Goal: Information Seeking & Learning: Find specific fact

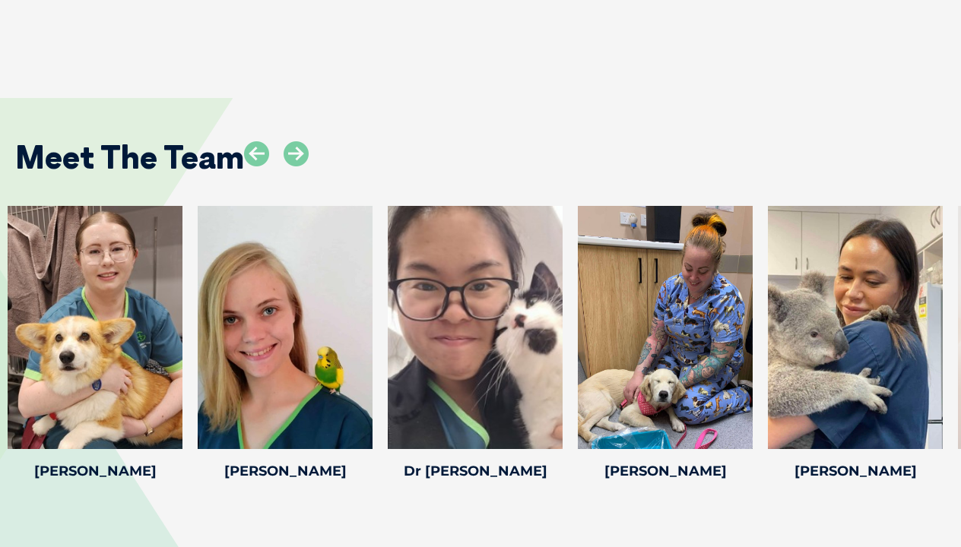
scroll to position [2468, 0]
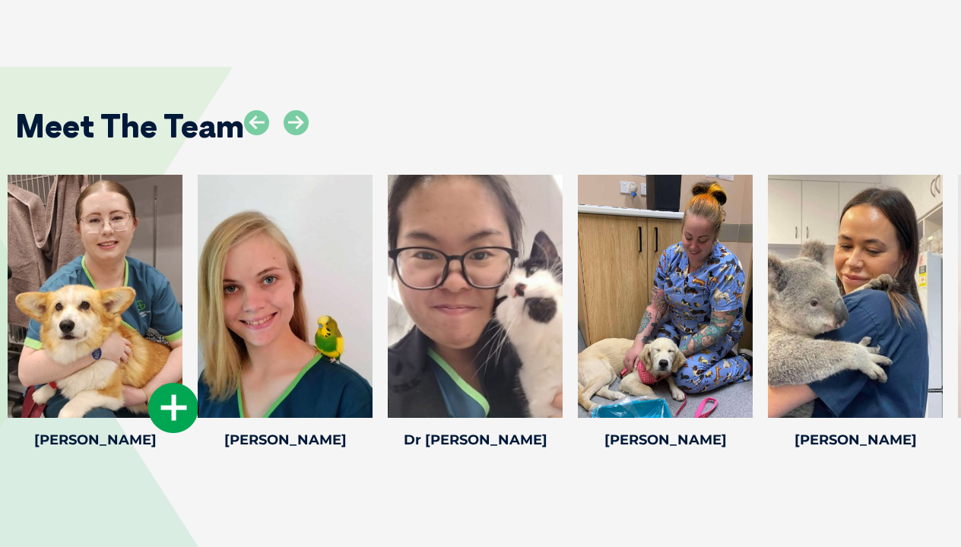
click at [128, 242] on div at bounding box center [95, 296] width 175 height 243
click at [176, 398] on icon at bounding box center [173, 408] width 50 height 50
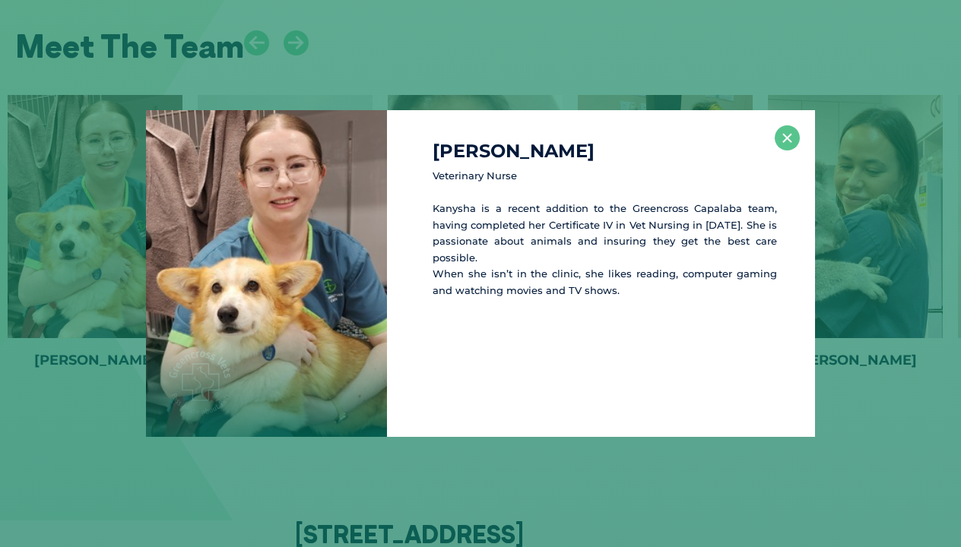
scroll to position [2550, 0]
click at [541, 80] on div "[PERSON_NAME] Veterinary [PERSON_NAME] is a recent addition to the Greencross C…" at bounding box center [480, 273] width 961 height 547
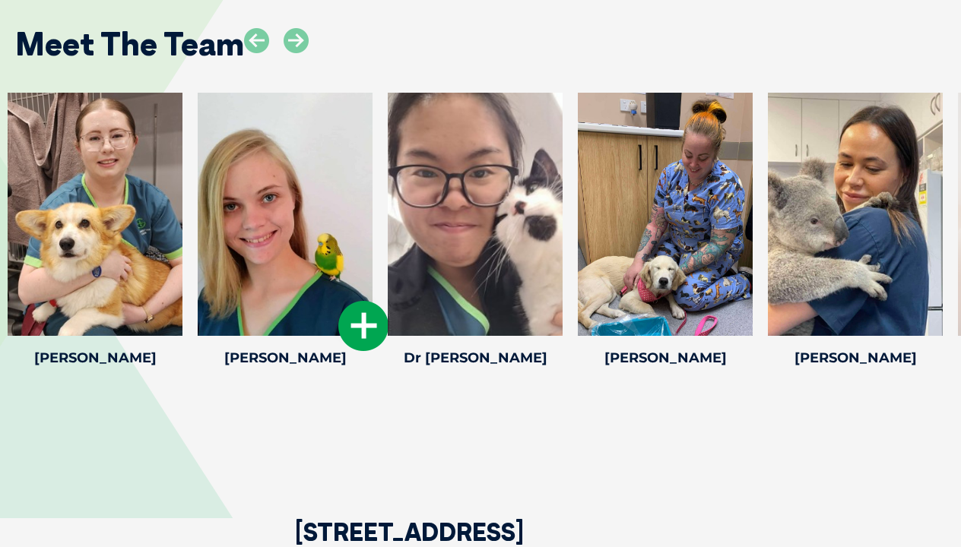
click at [284, 132] on div at bounding box center [285, 214] width 175 height 243
click at [363, 315] on icon at bounding box center [363, 326] width 50 height 50
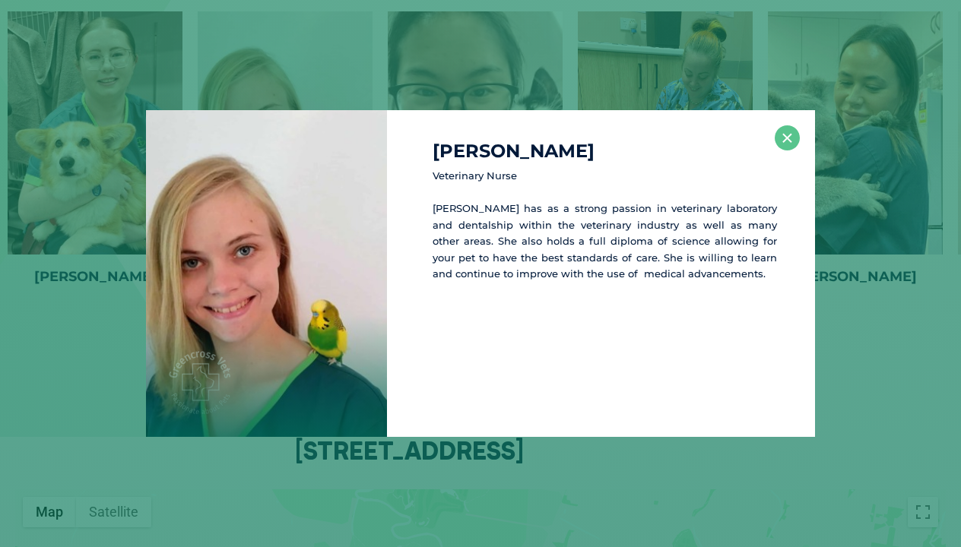
scroll to position [2632, 0]
click at [505, 71] on div "[PERSON_NAME] Veterinary [PERSON_NAME] has as a strong passion in veterinary la…" at bounding box center [480, 273] width 961 height 547
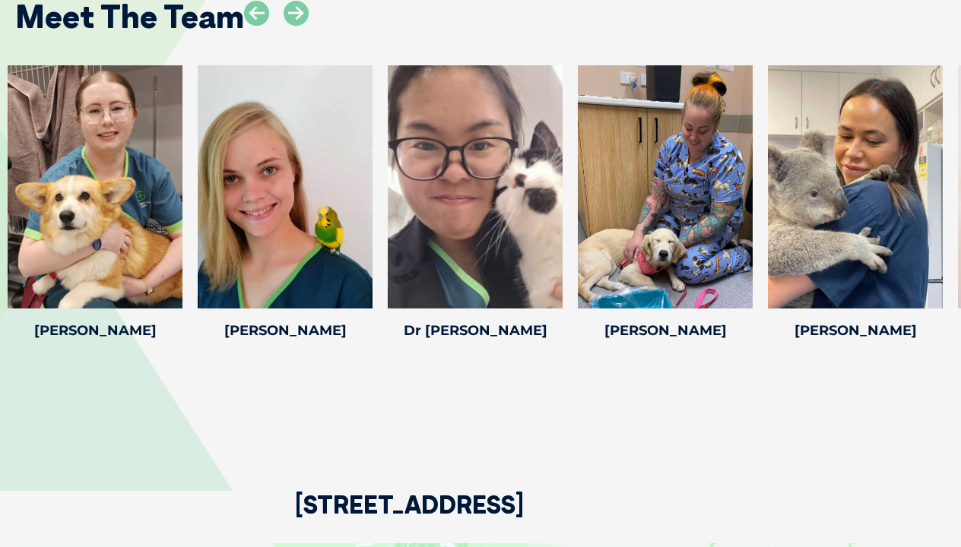
scroll to position [2556, 0]
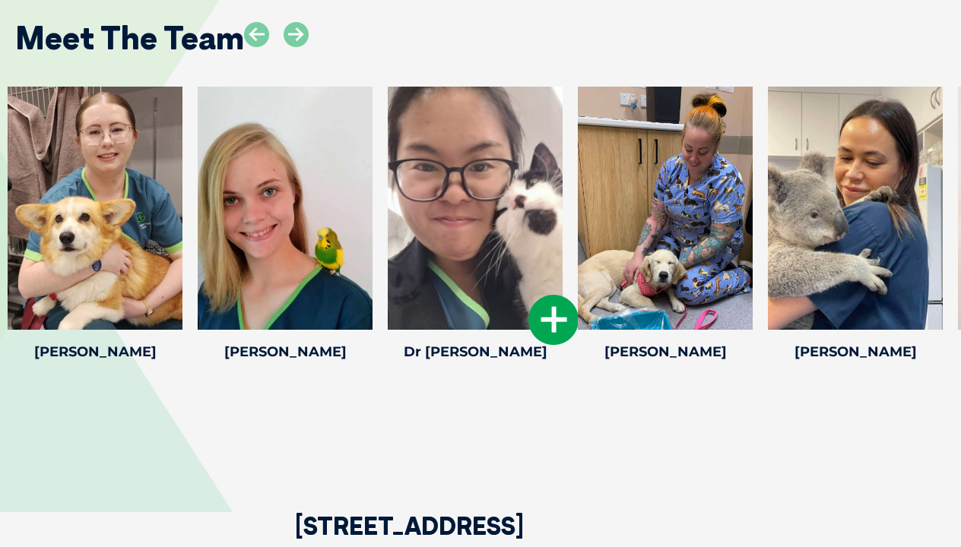
click at [456, 203] on div at bounding box center [475, 208] width 175 height 243
click at [547, 304] on icon at bounding box center [553, 320] width 50 height 50
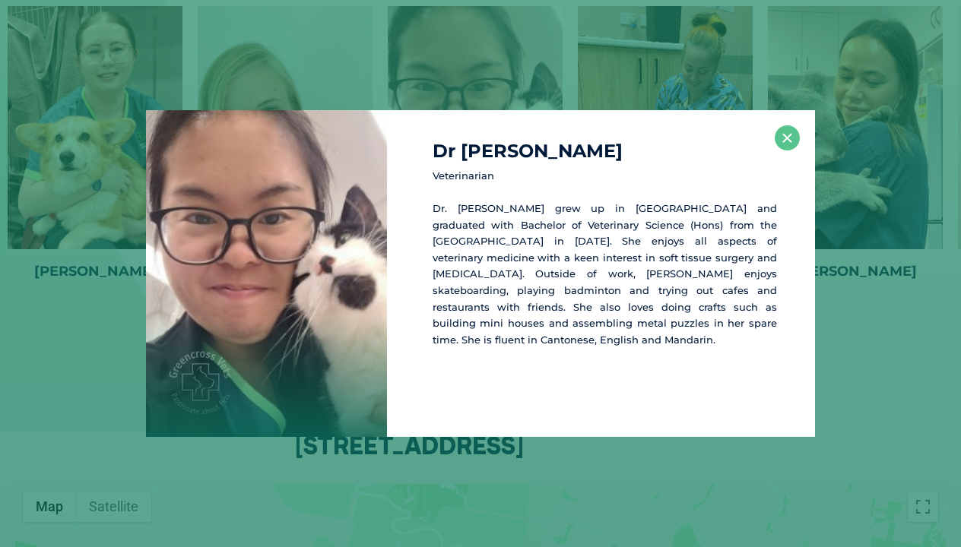
scroll to position [2638, 0]
click at [781, 132] on button "×" at bounding box center [787, 137] width 25 height 25
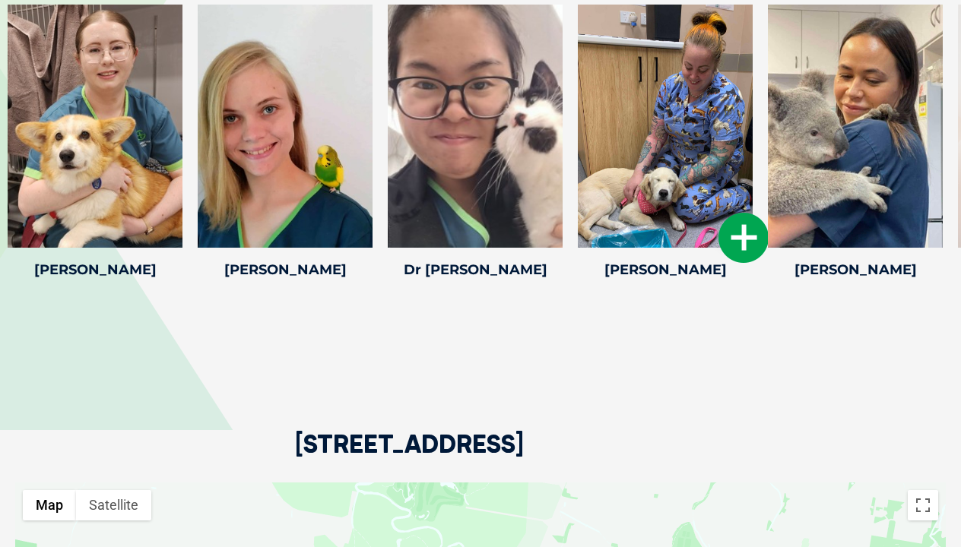
click at [664, 52] on div at bounding box center [665, 126] width 175 height 243
click at [741, 226] on icon at bounding box center [743, 238] width 50 height 50
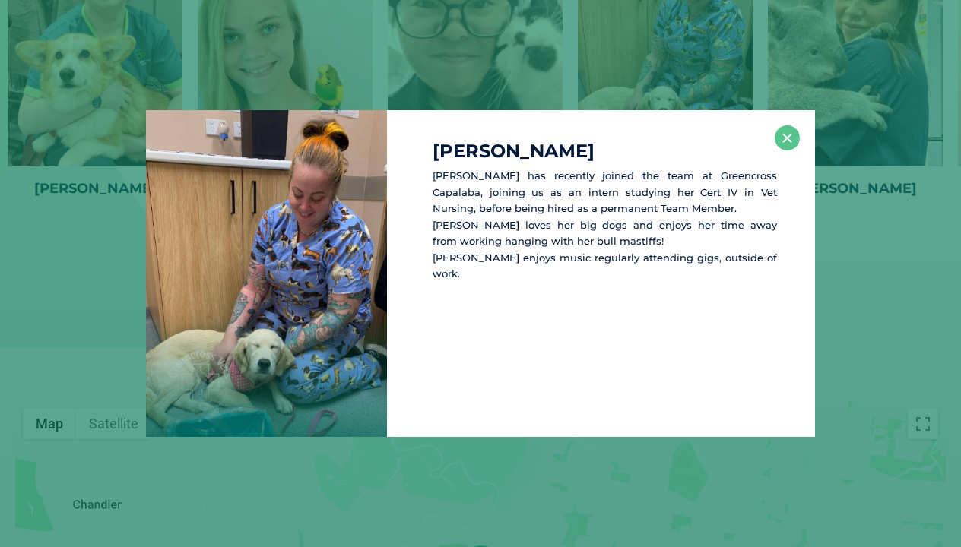
scroll to position [2721, 0]
click at [788, 144] on button "×" at bounding box center [787, 137] width 25 height 25
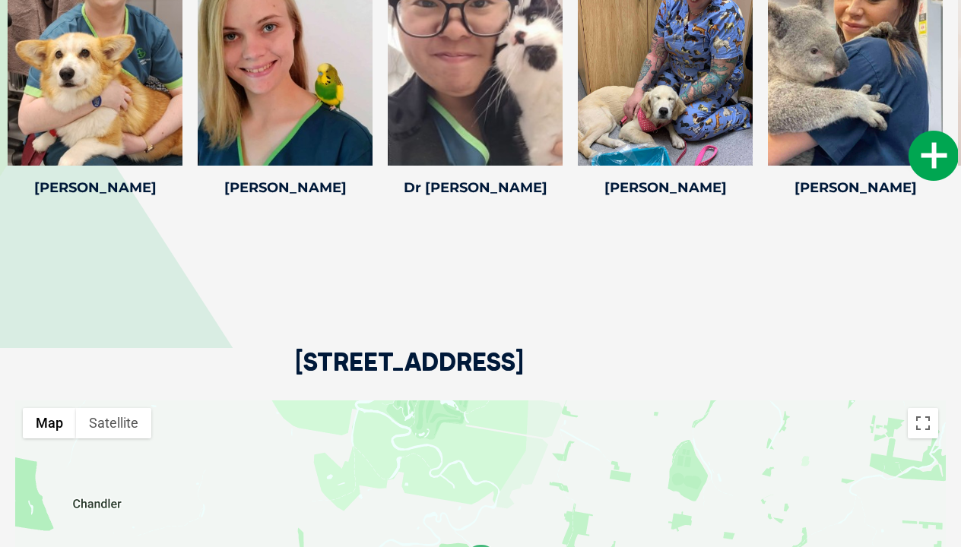
click at [822, 87] on div at bounding box center [855, 43] width 175 height 243
click at [924, 154] on icon at bounding box center [933, 156] width 50 height 50
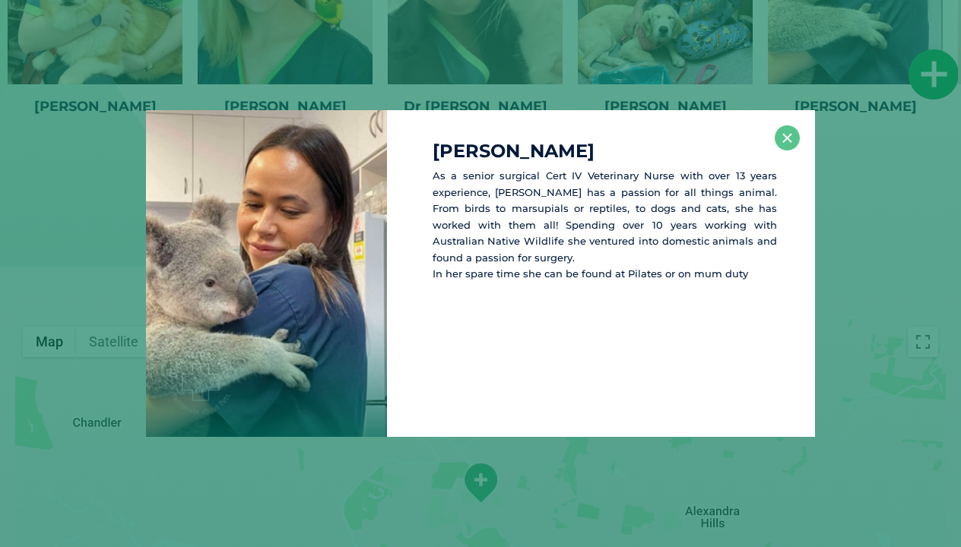
scroll to position [2803, 0]
click at [791, 133] on button "×" at bounding box center [787, 137] width 25 height 25
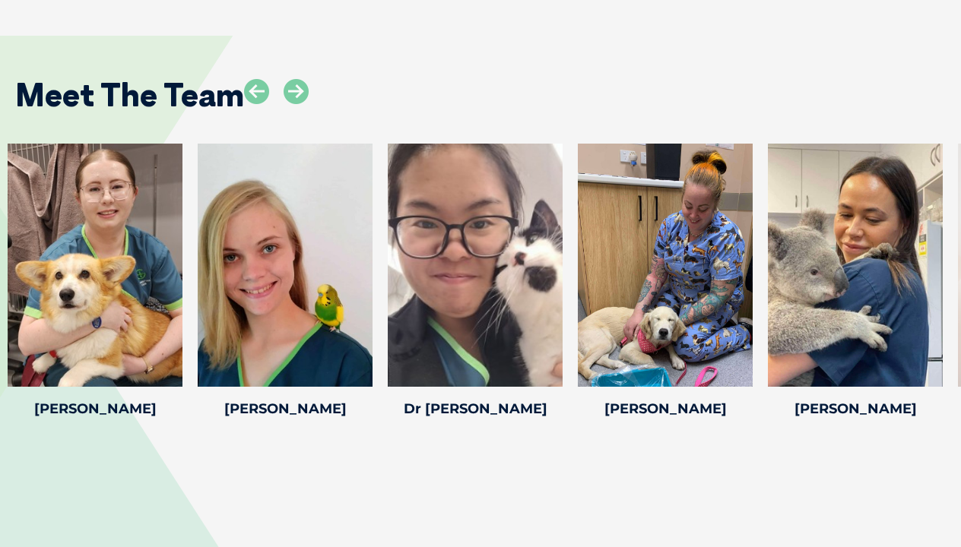
scroll to position [2501, 0]
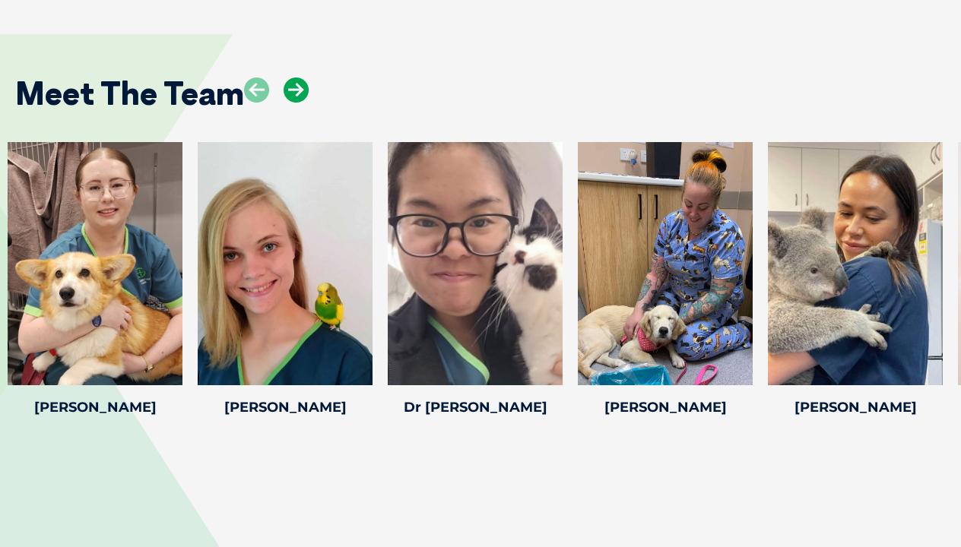
click at [302, 83] on icon at bounding box center [296, 90] width 25 height 25
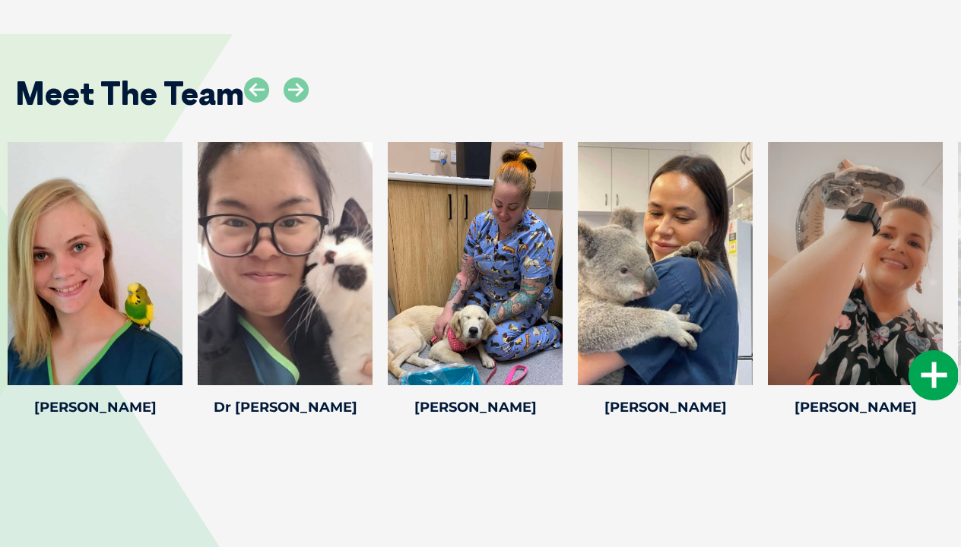
click at [934, 366] on icon at bounding box center [933, 375] width 50 height 50
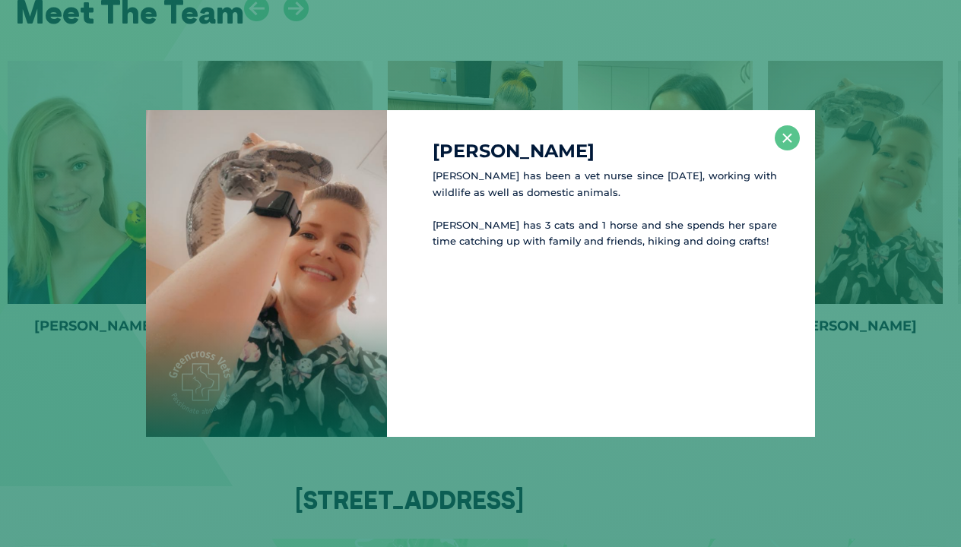
scroll to position [2583, 0]
click at [786, 141] on button "×" at bounding box center [787, 137] width 25 height 25
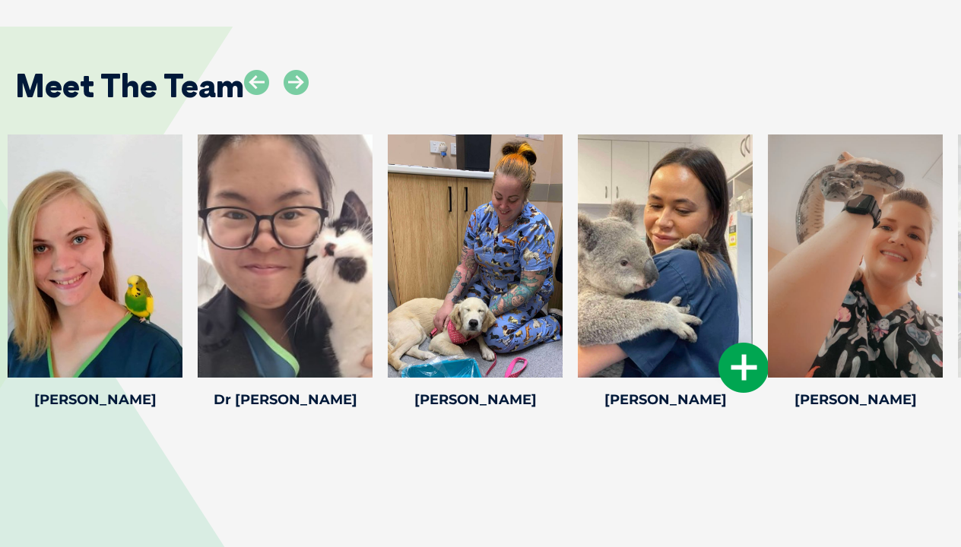
scroll to position [2489, 0]
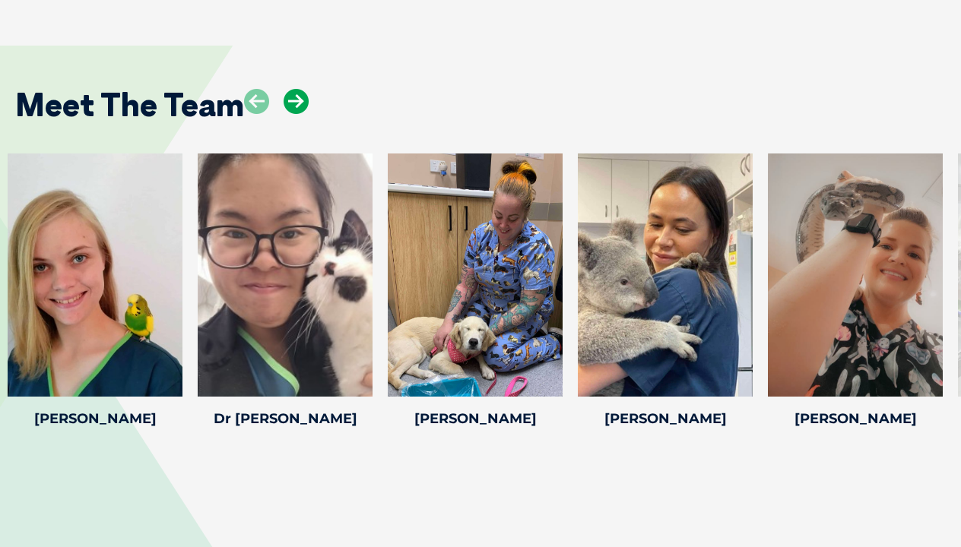
click at [306, 92] on icon at bounding box center [296, 101] width 25 height 25
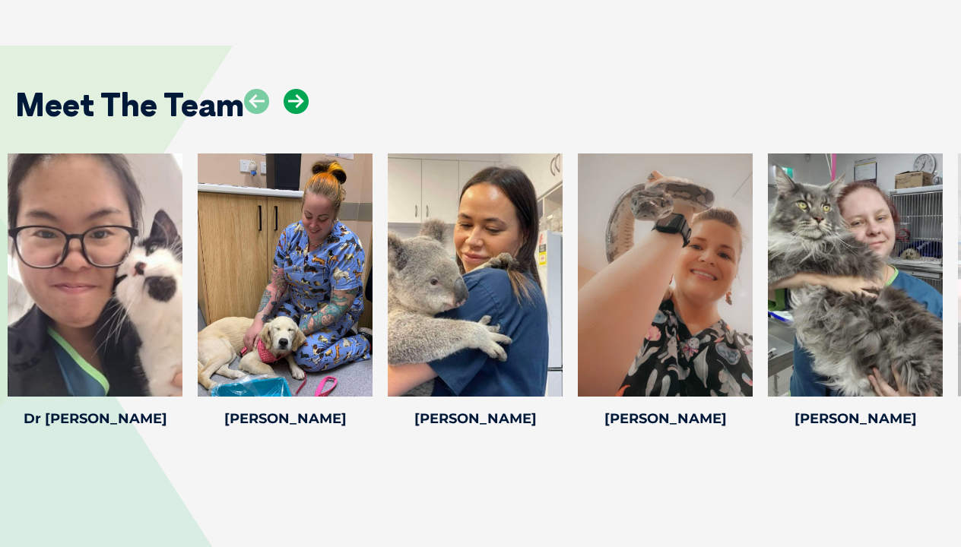
click at [306, 92] on icon at bounding box center [296, 101] width 25 height 25
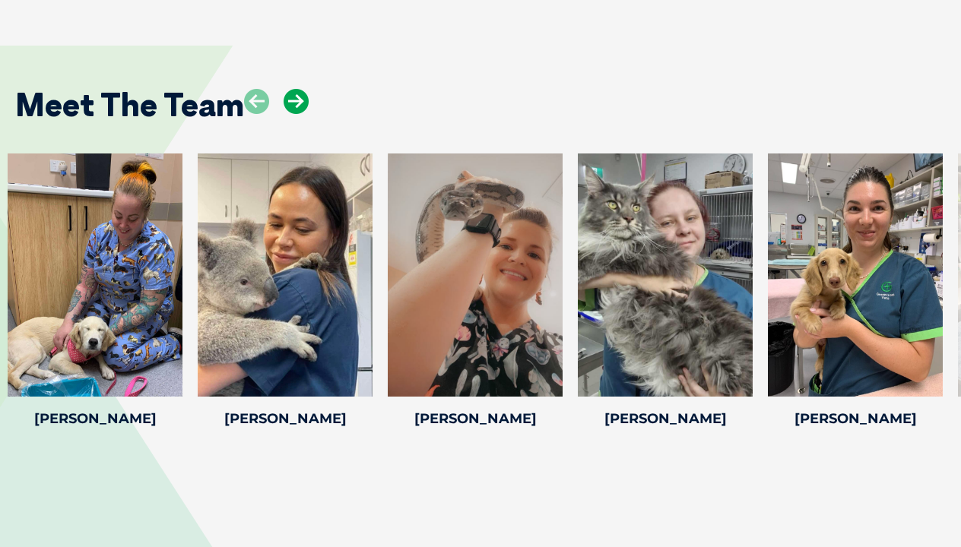
click at [306, 92] on icon at bounding box center [296, 101] width 25 height 25
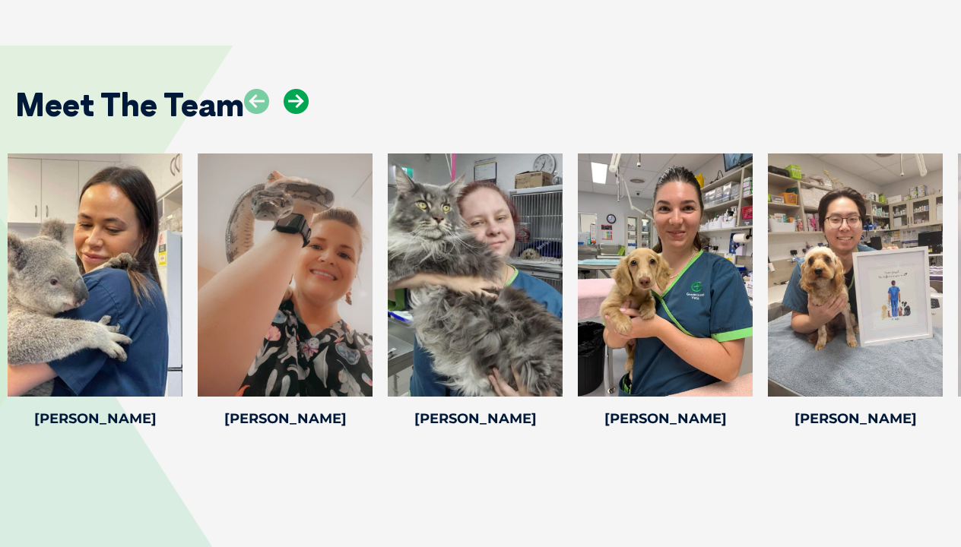
click at [306, 92] on icon at bounding box center [296, 101] width 25 height 25
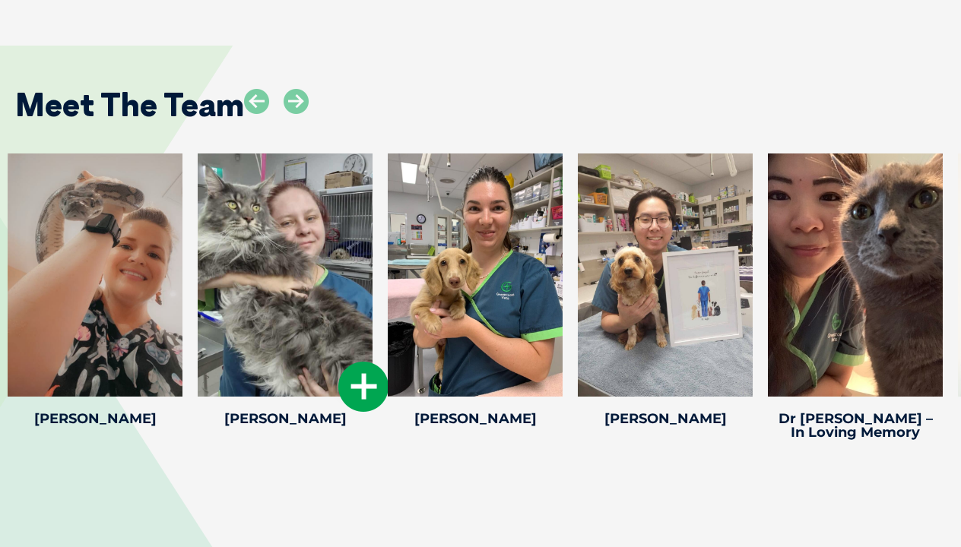
click at [361, 367] on icon at bounding box center [363, 387] width 50 height 50
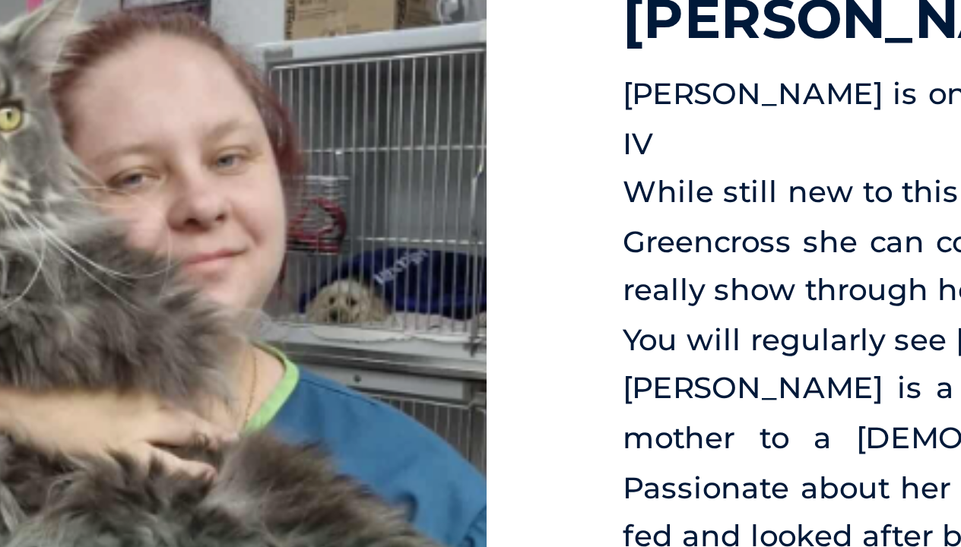
scroll to position [2251, 0]
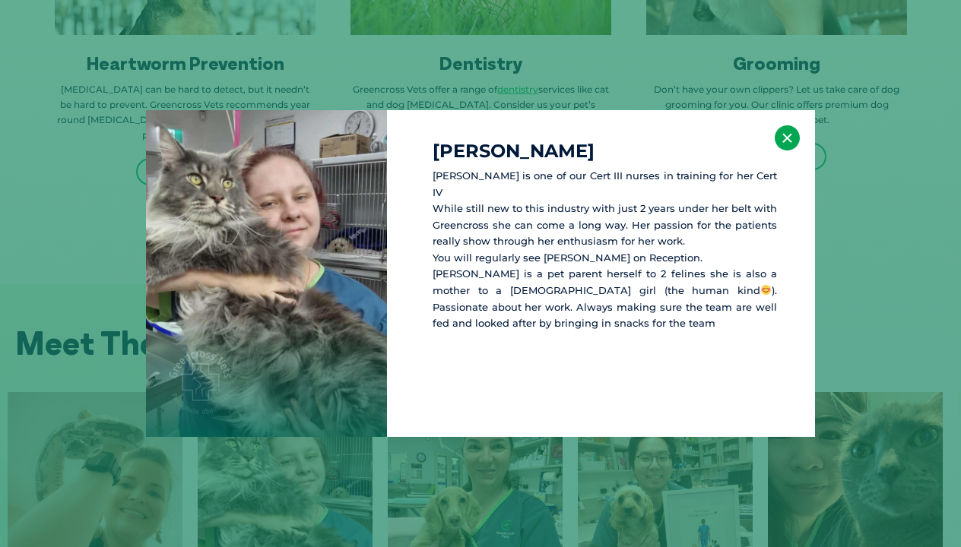
click at [788, 140] on button "×" at bounding box center [787, 137] width 25 height 25
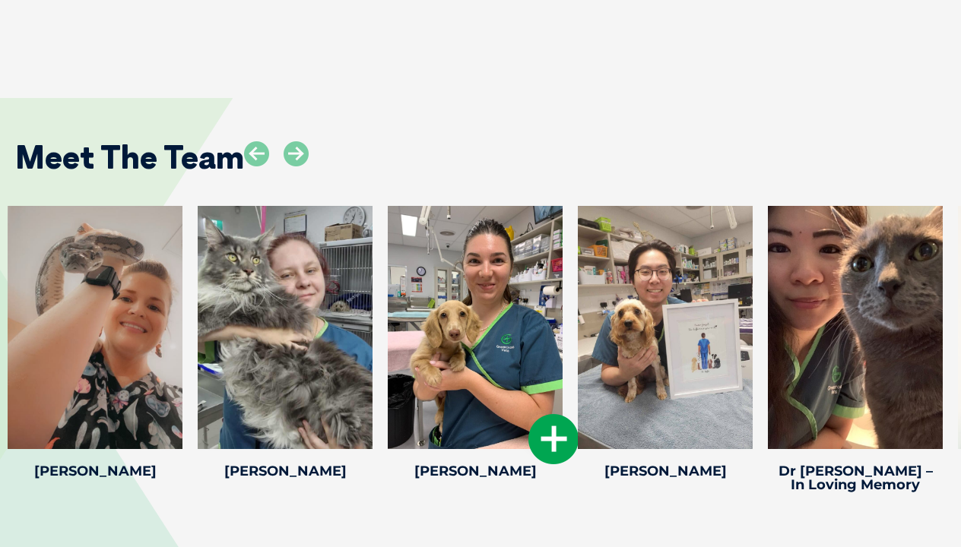
scroll to position [2441, 1]
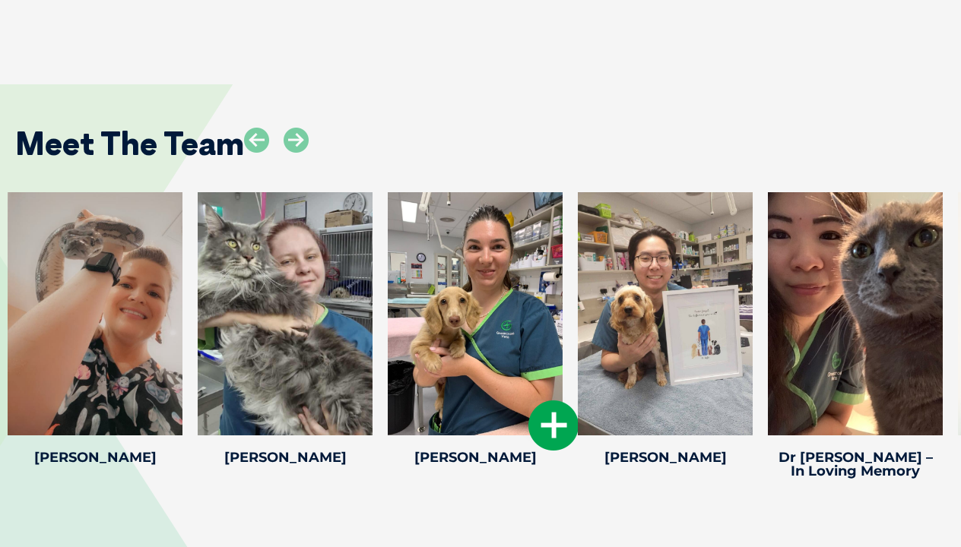
click at [547, 415] on icon at bounding box center [553, 426] width 50 height 50
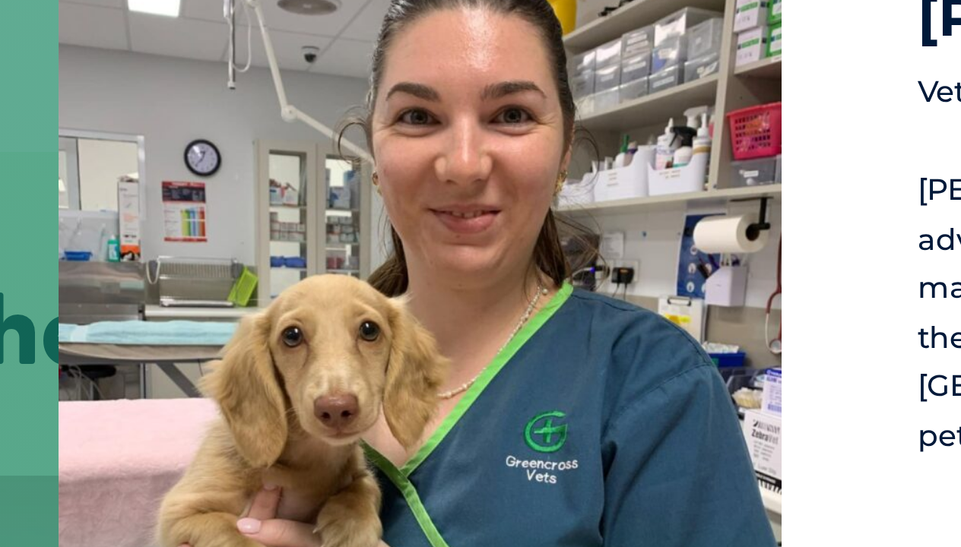
scroll to position [2313, 0]
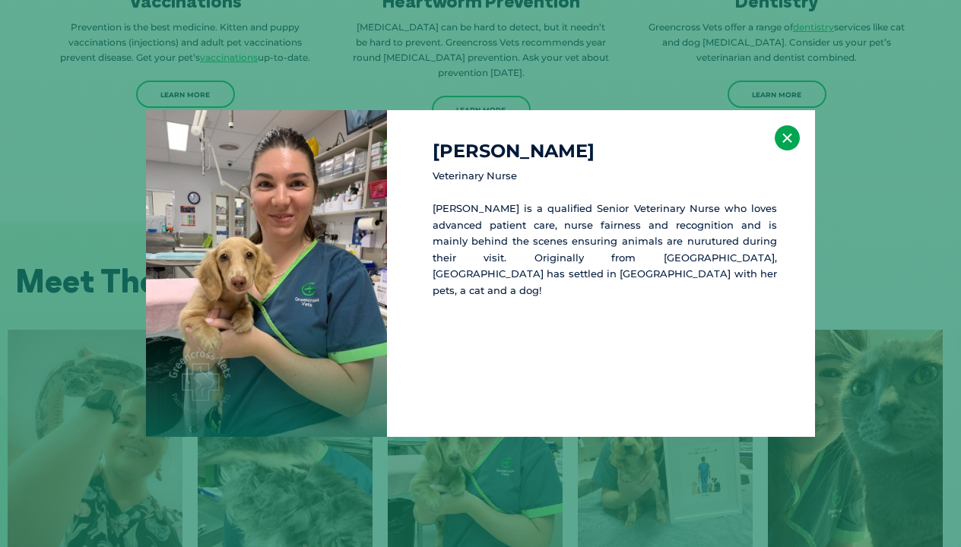
click at [788, 129] on button "×" at bounding box center [787, 137] width 25 height 25
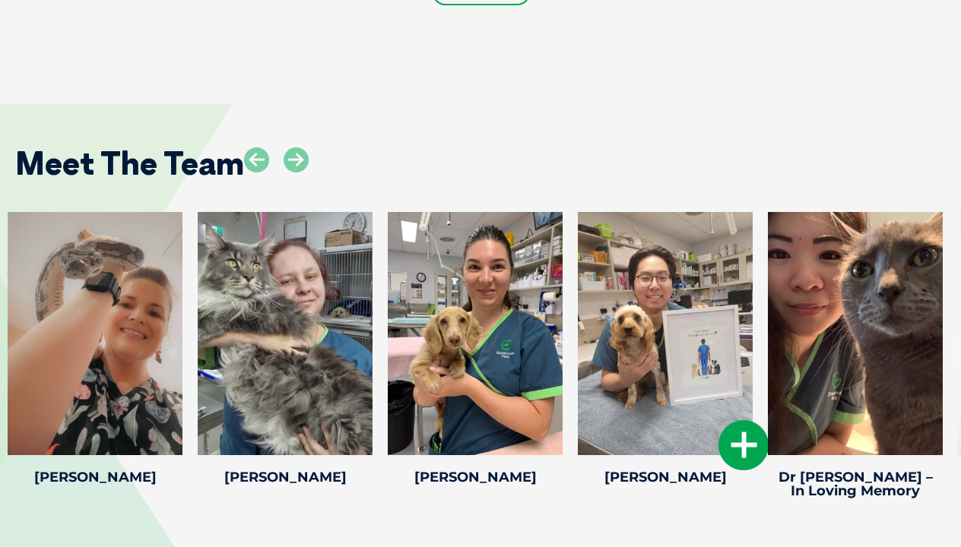
scroll to position [2432, 0]
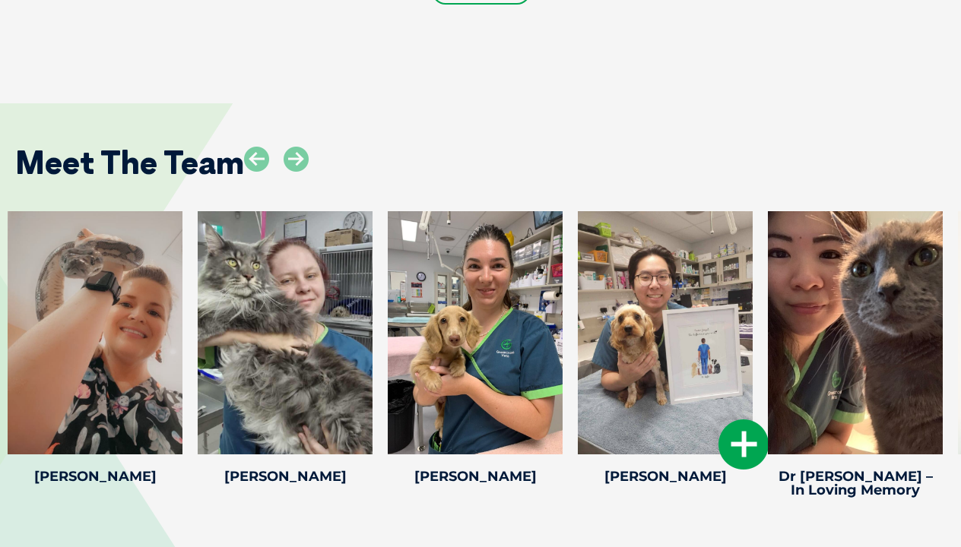
click at [753, 447] on icon at bounding box center [743, 445] width 50 height 50
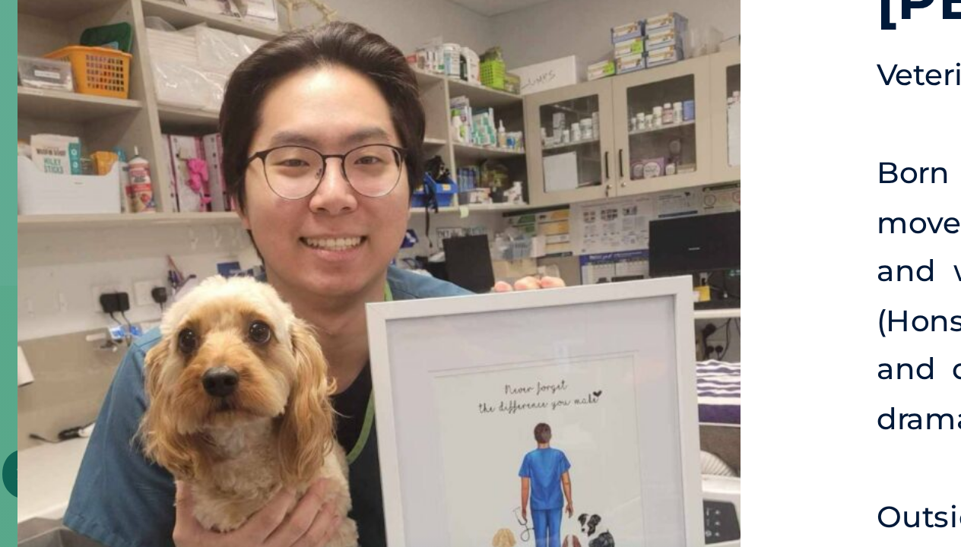
scroll to position [2290, 0]
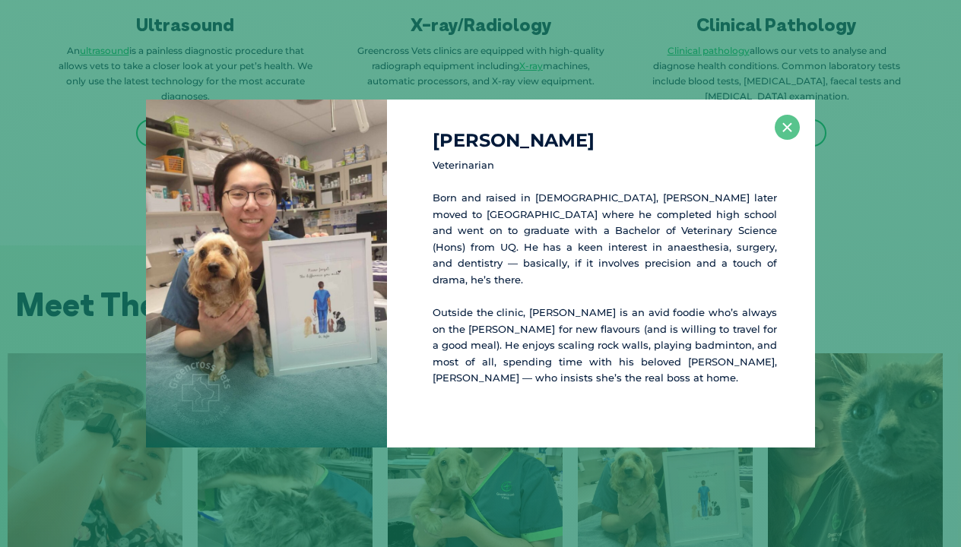
click at [870, 199] on div "[PERSON_NAME] Veterinarian Born and raised in [DEMOGRAPHIC_DATA], [PERSON_NAME]…" at bounding box center [480, 274] width 949 height 348
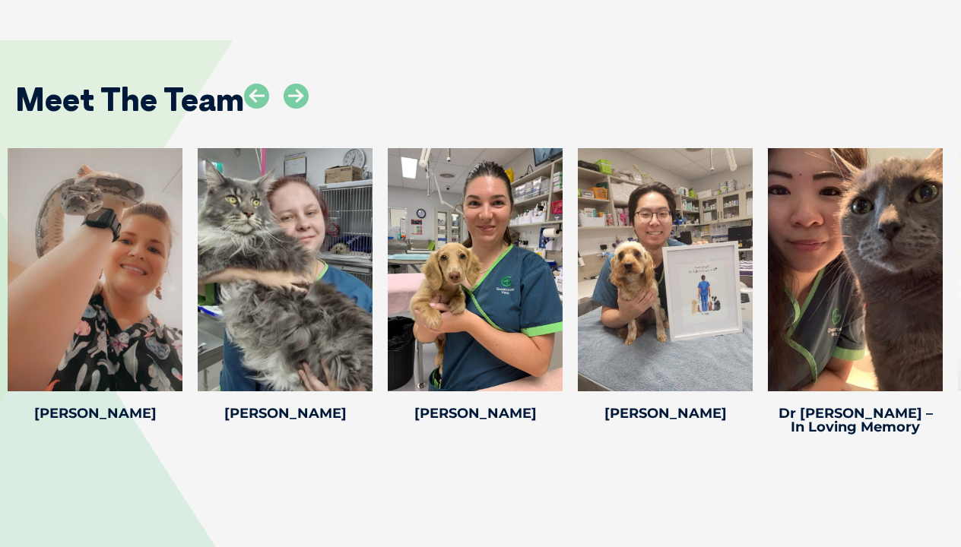
scroll to position [2499, 0]
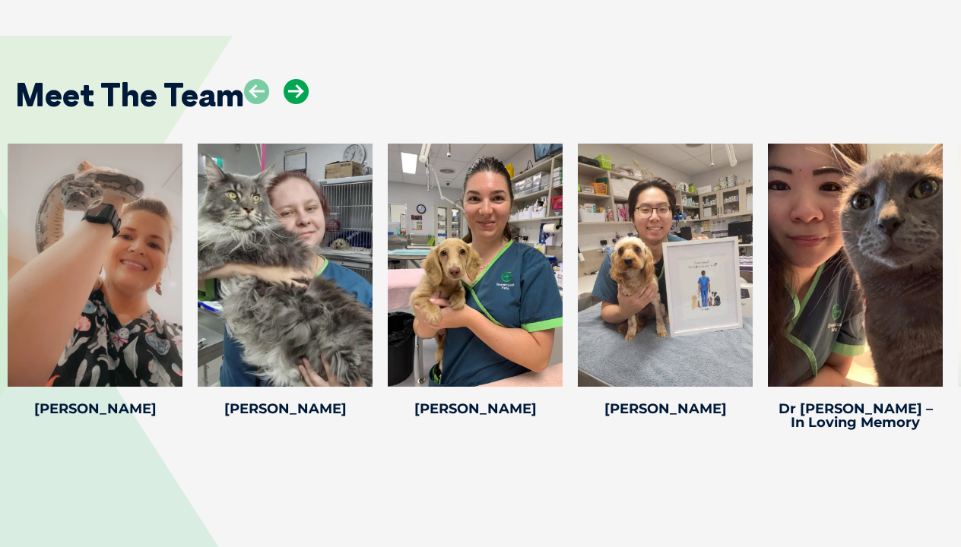
click at [301, 86] on icon at bounding box center [296, 91] width 25 height 25
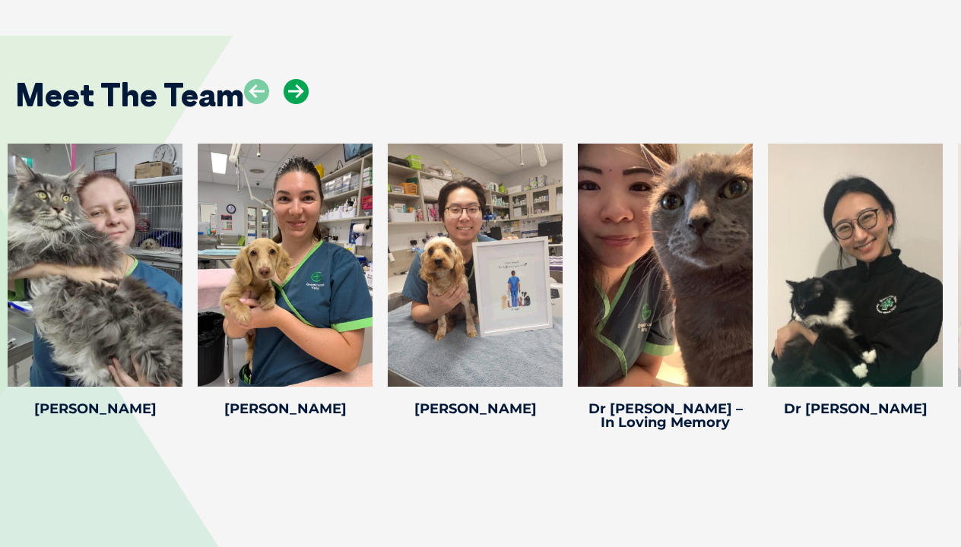
click at [301, 86] on icon at bounding box center [296, 91] width 25 height 25
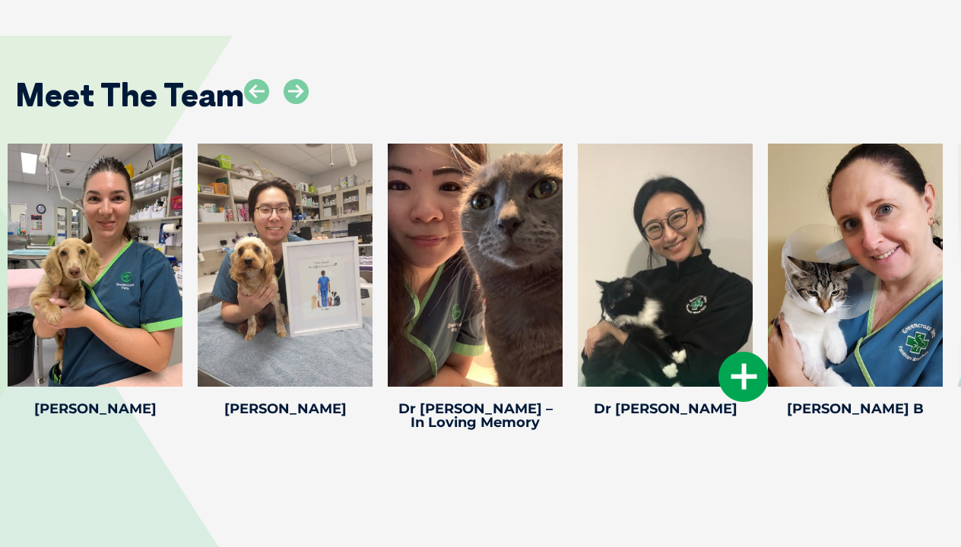
click at [741, 376] on icon at bounding box center [743, 377] width 50 height 50
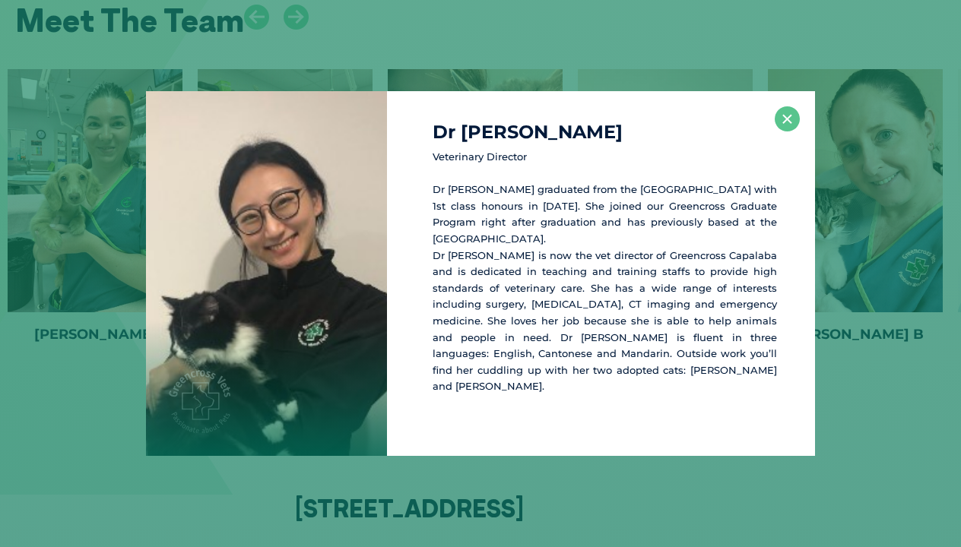
scroll to position [2575, 0]
click at [790, 132] on button "×" at bounding box center [787, 118] width 25 height 25
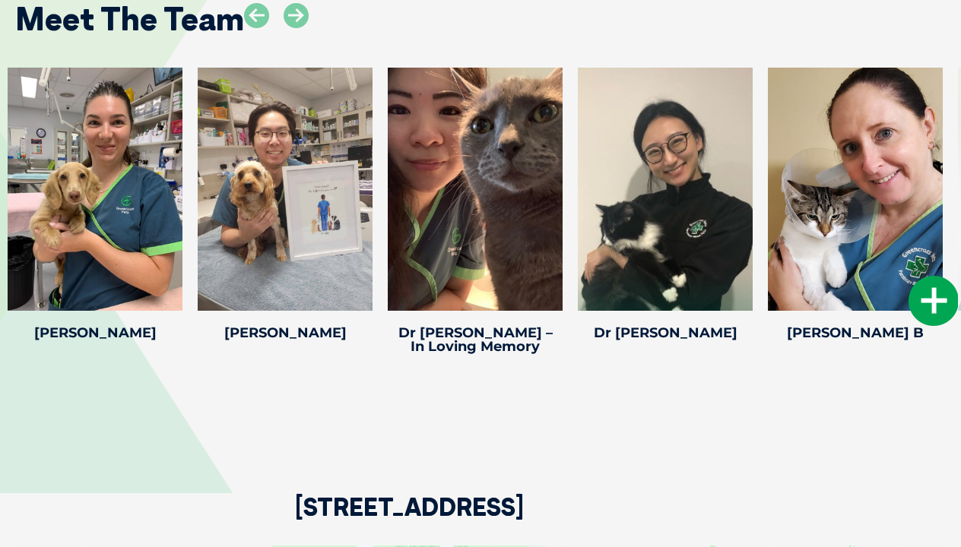
click at [927, 288] on icon at bounding box center [933, 301] width 50 height 50
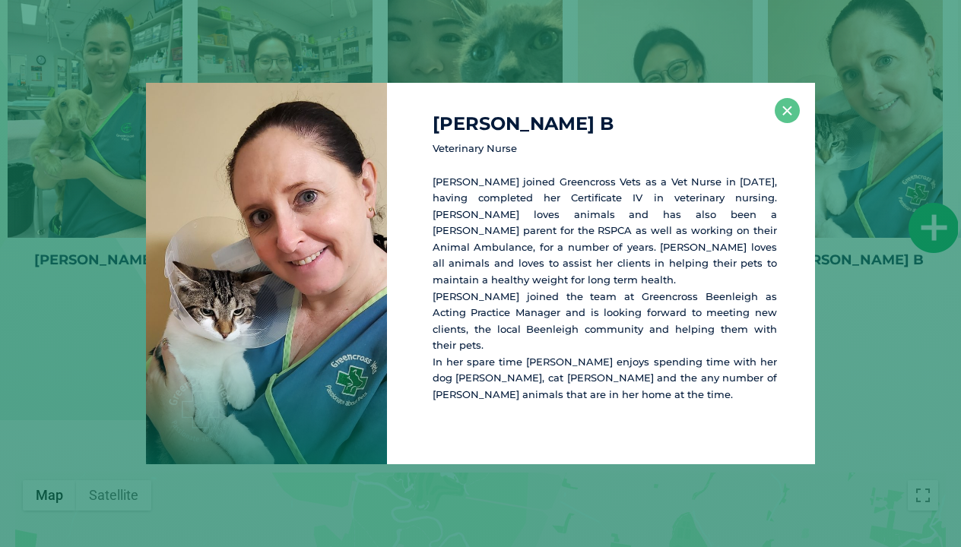
scroll to position [2651, 0]
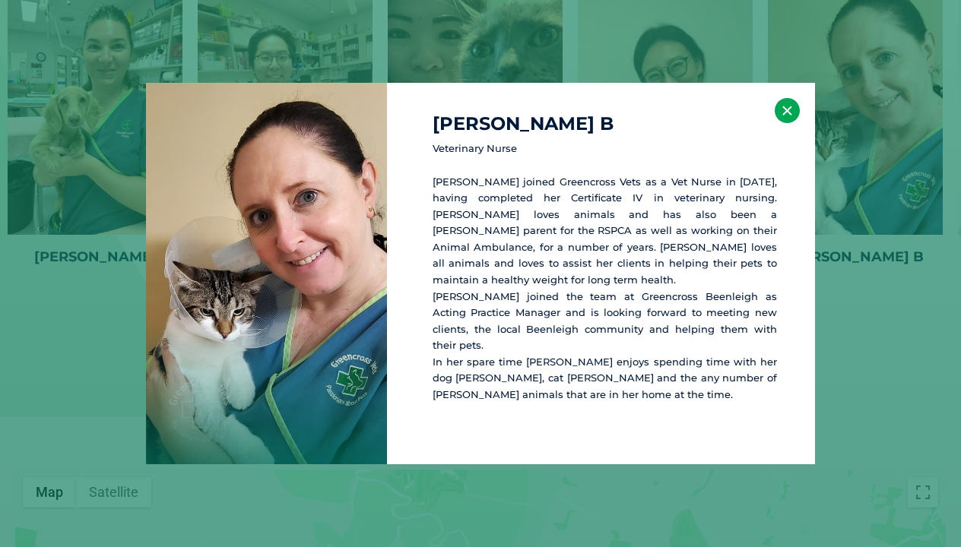
click at [792, 123] on button "×" at bounding box center [787, 110] width 25 height 25
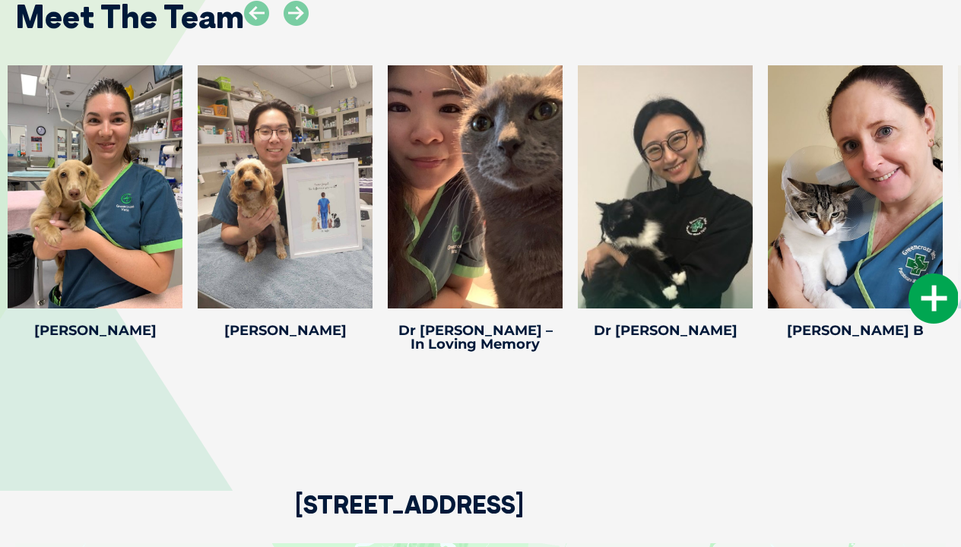
scroll to position [2562, 0]
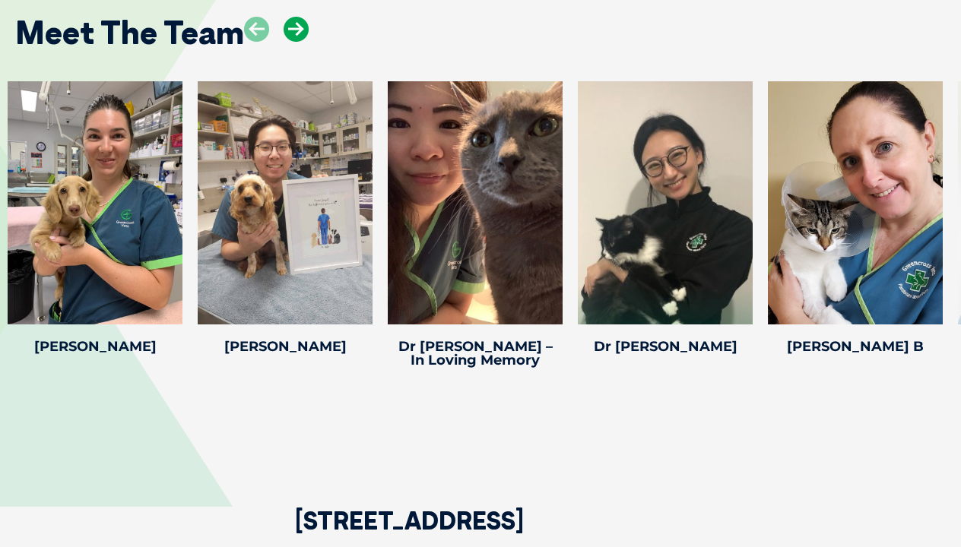
click at [299, 17] on icon at bounding box center [296, 29] width 25 height 25
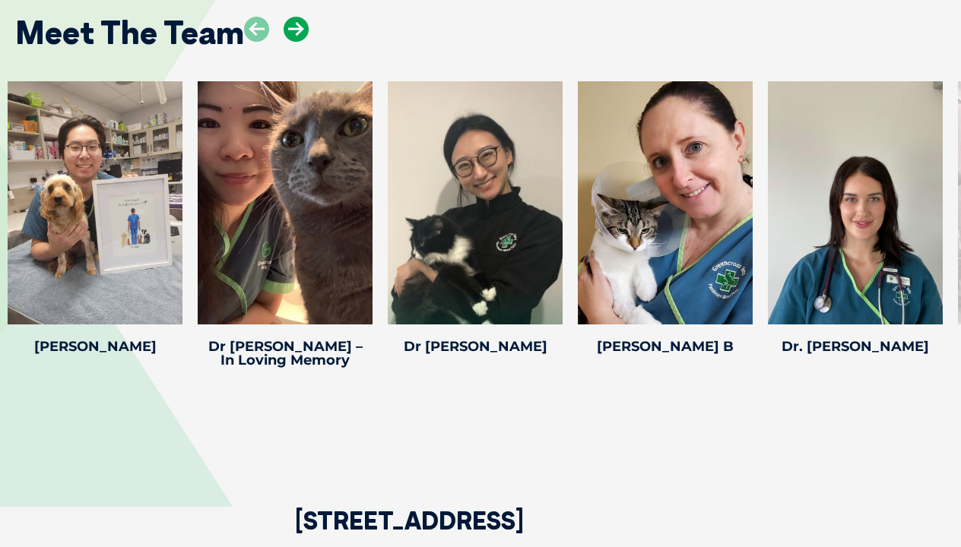
click at [299, 17] on icon at bounding box center [296, 29] width 25 height 25
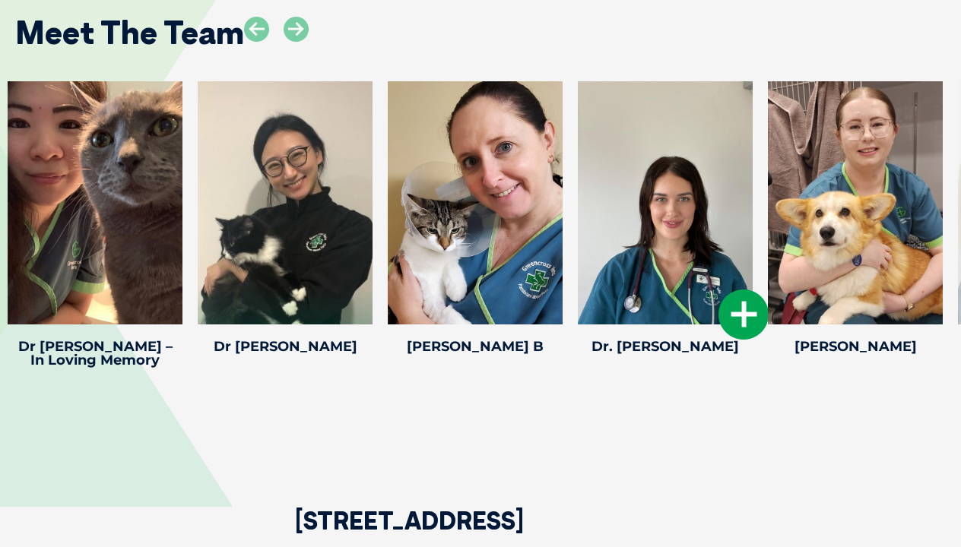
click at [735, 293] on icon at bounding box center [743, 315] width 50 height 50
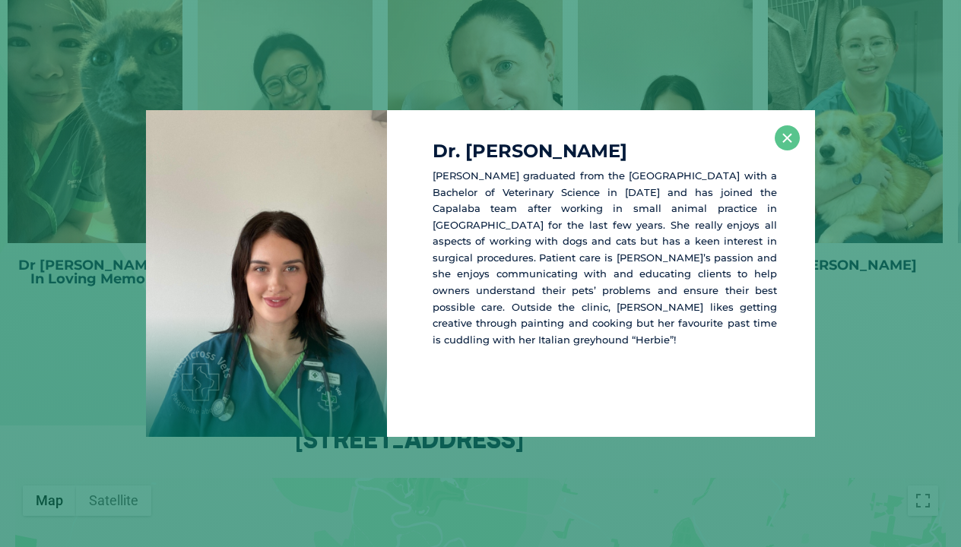
scroll to position [2644, 0]
click at [781, 130] on button "×" at bounding box center [787, 137] width 25 height 25
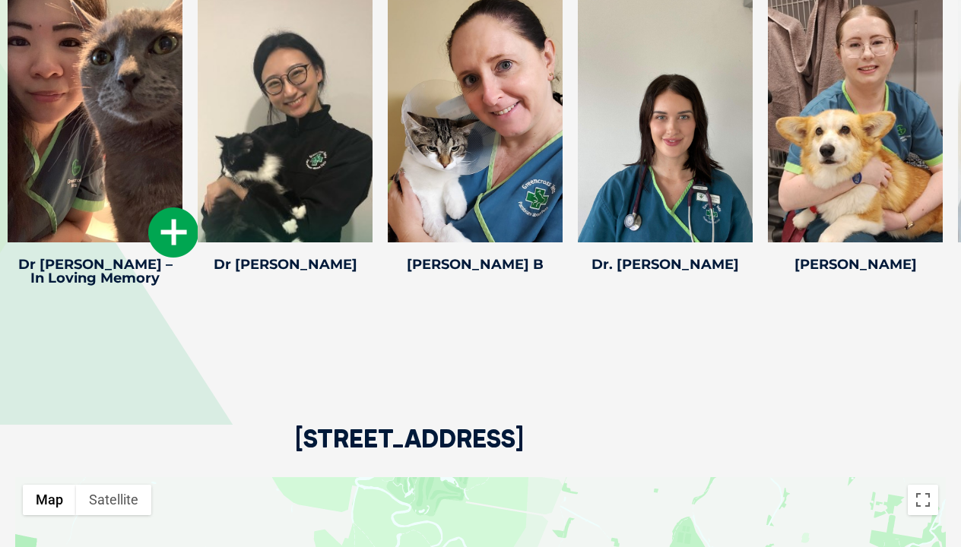
click at [87, 93] on div at bounding box center [95, 120] width 175 height 243
click at [186, 231] on icon at bounding box center [173, 233] width 50 height 50
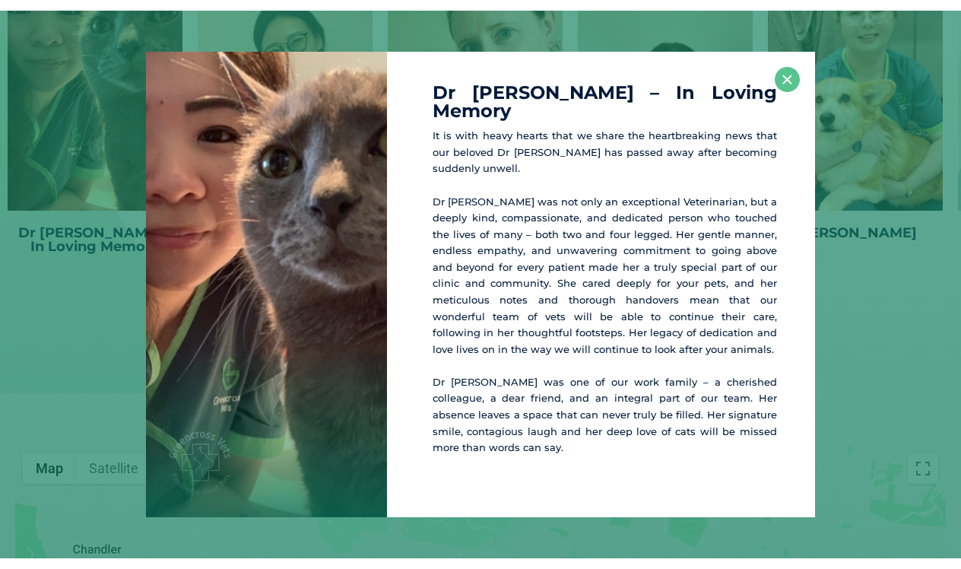
scroll to position [2687, 0]
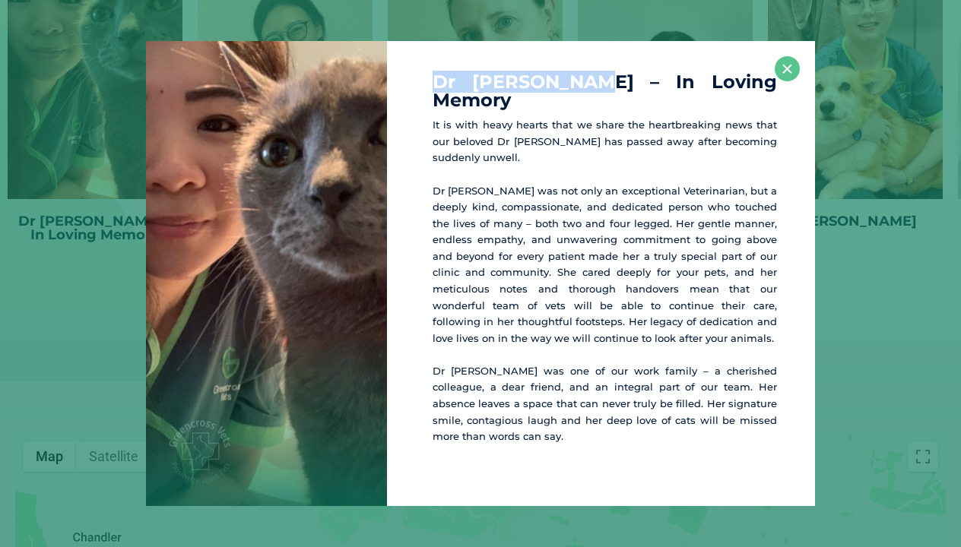
drag, startPoint x: 578, startPoint y: 105, endPoint x: 425, endPoint y: 100, distance: 153.6
click at [425, 100] on div "Dr [PERSON_NAME] – In Loving Memory It is with heavy hearts that we share the h…" at bounding box center [601, 273] width 428 height 465
copy h4 "Dr [PERSON_NAME]"
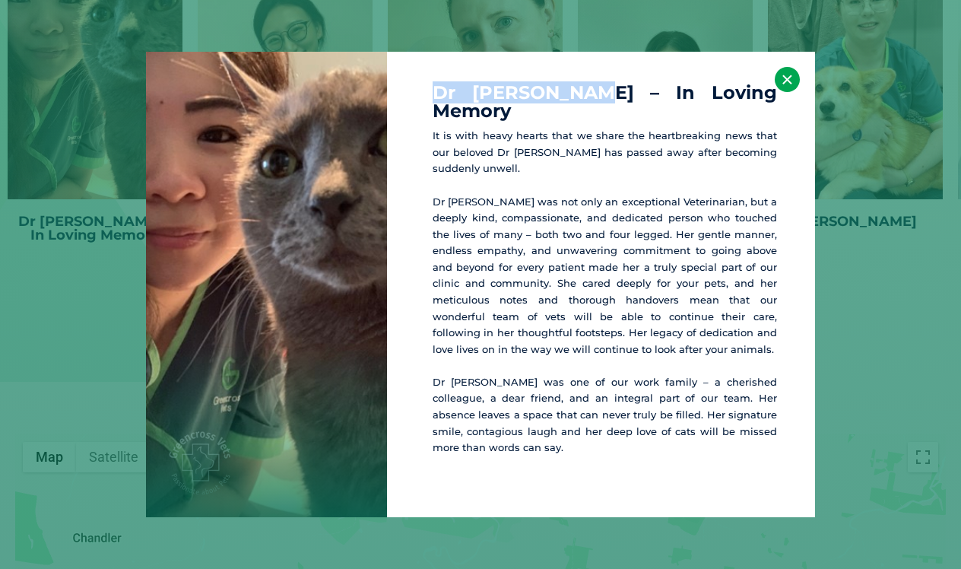
click at [790, 92] on button "×" at bounding box center [787, 79] width 25 height 25
